Goal: Check status

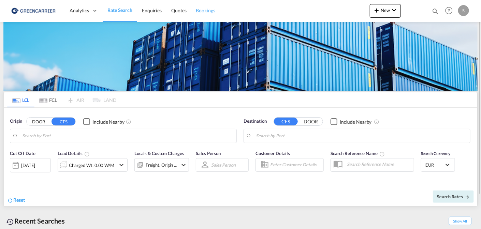
click at [205, 12] on span "Bookings" at bounding box center [205, 11] width 19 height 6
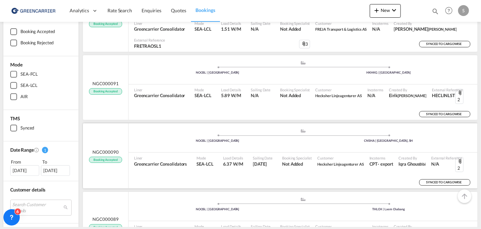
scroll to position [137, 0]
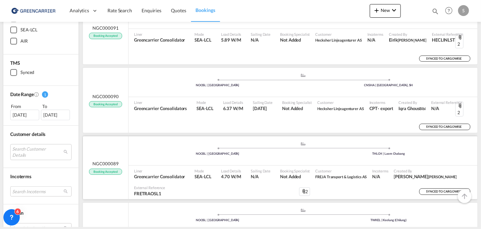
click at [112, 137] on div "NGC000089 Booking Accepted" at bounding box center [106, 168] width 46 height 63
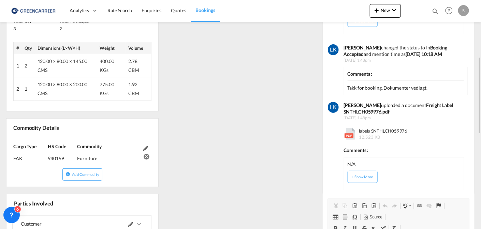
scroll to position [272, 0]
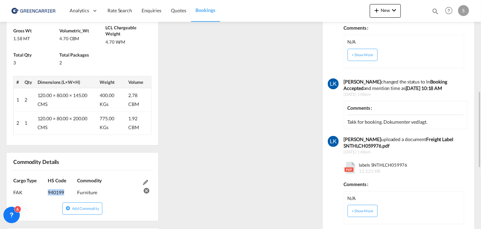
drag, startPoint x: 48, startPoint y: 190, endPoint x: 63, endPoint y: 191, distance: 15.1
click at [63, 191] on div "940199" at bounding box center [62, 190] width 28 height 12
copy div "940199"
